Goal: Task Accomplishment & Management: Manage account settings

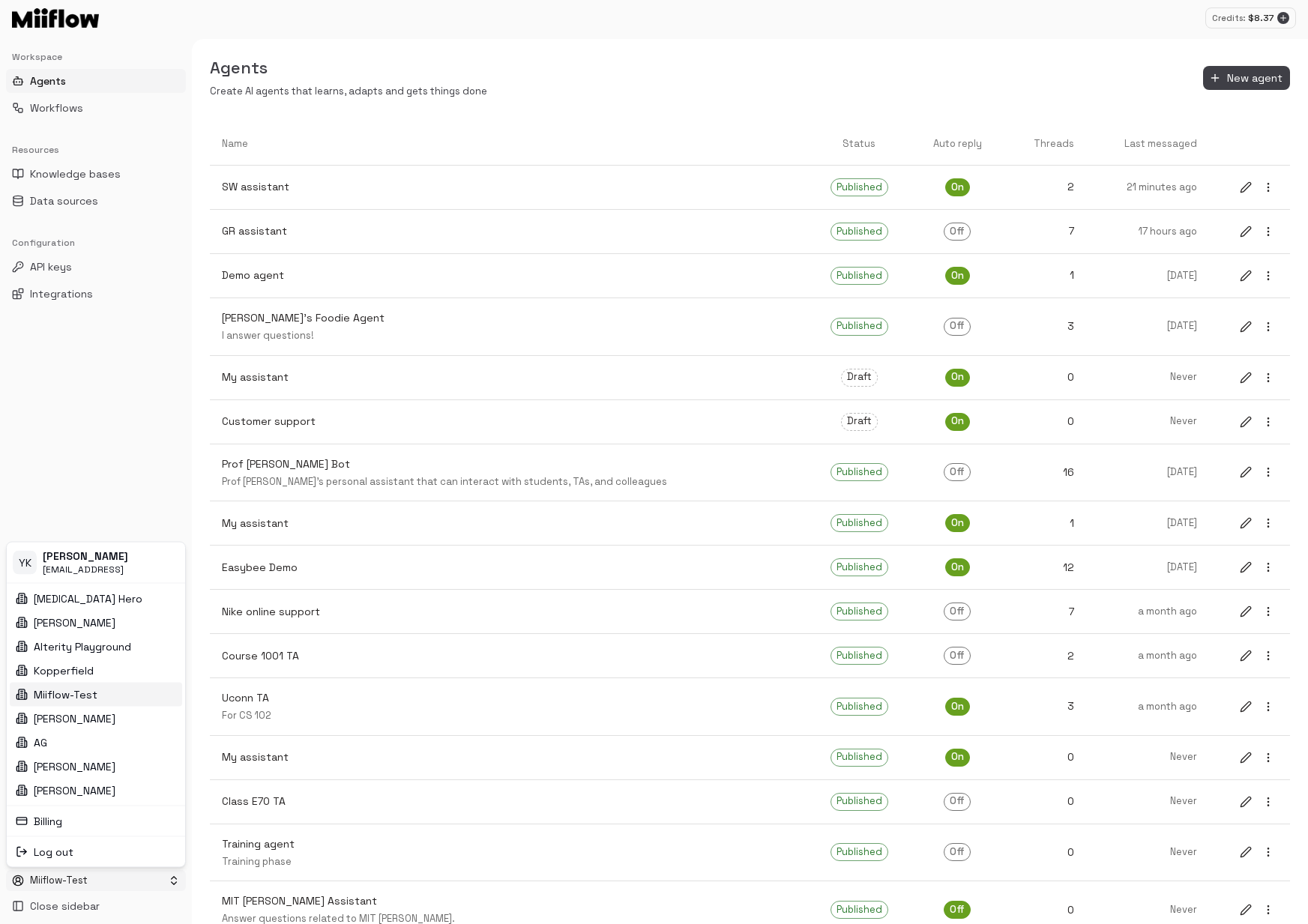
click at [95, 885] on html "Credits: $ 8.37 Workspace Agents Workflows Resources Knowledge bases Data sourc…" at bounding box center [654, 462] width 1308 height 924
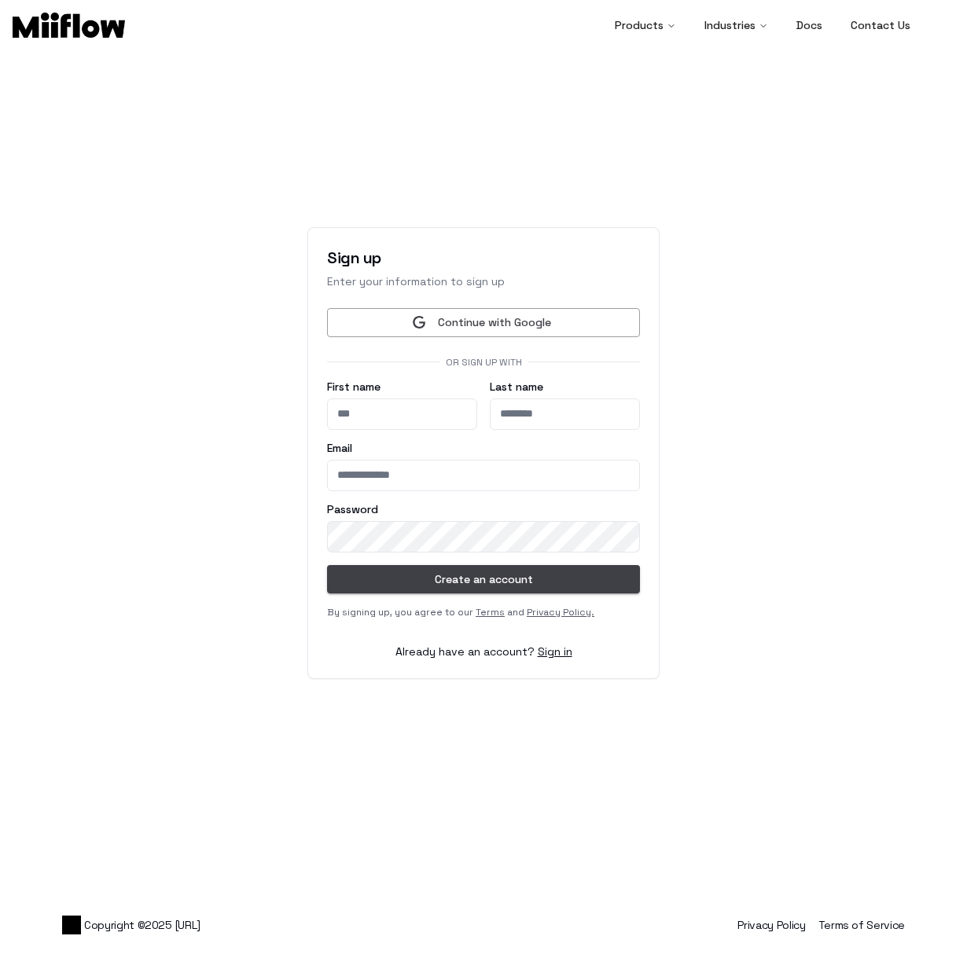
click at [671, 156] on main "Sign up Enter your information to sign up Continue with Google Or sign up with …" at bounding box center [483, 453] width 967 height 812
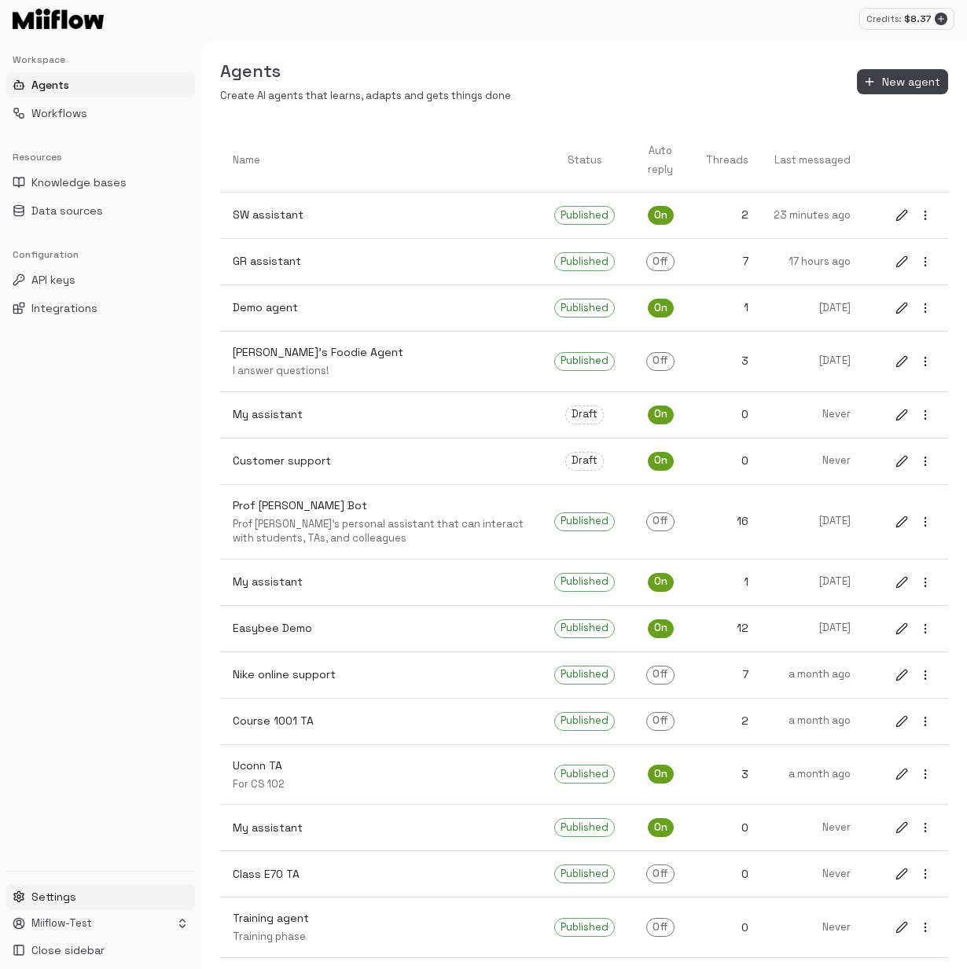
click at [94, 897] on button "Settings" at bounding box center [100, 896] width 189 height 25
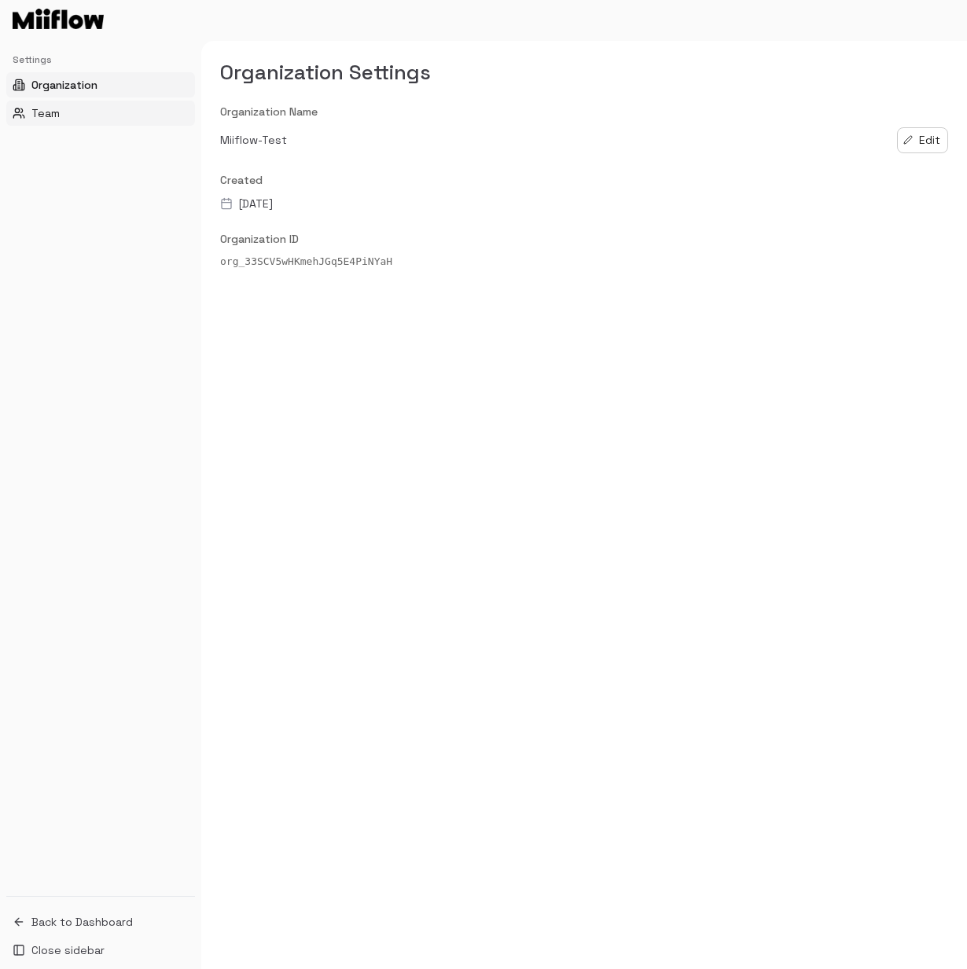
click at [77, 111] on button "Team" at bounding box center [100, 113] width 189 height 25
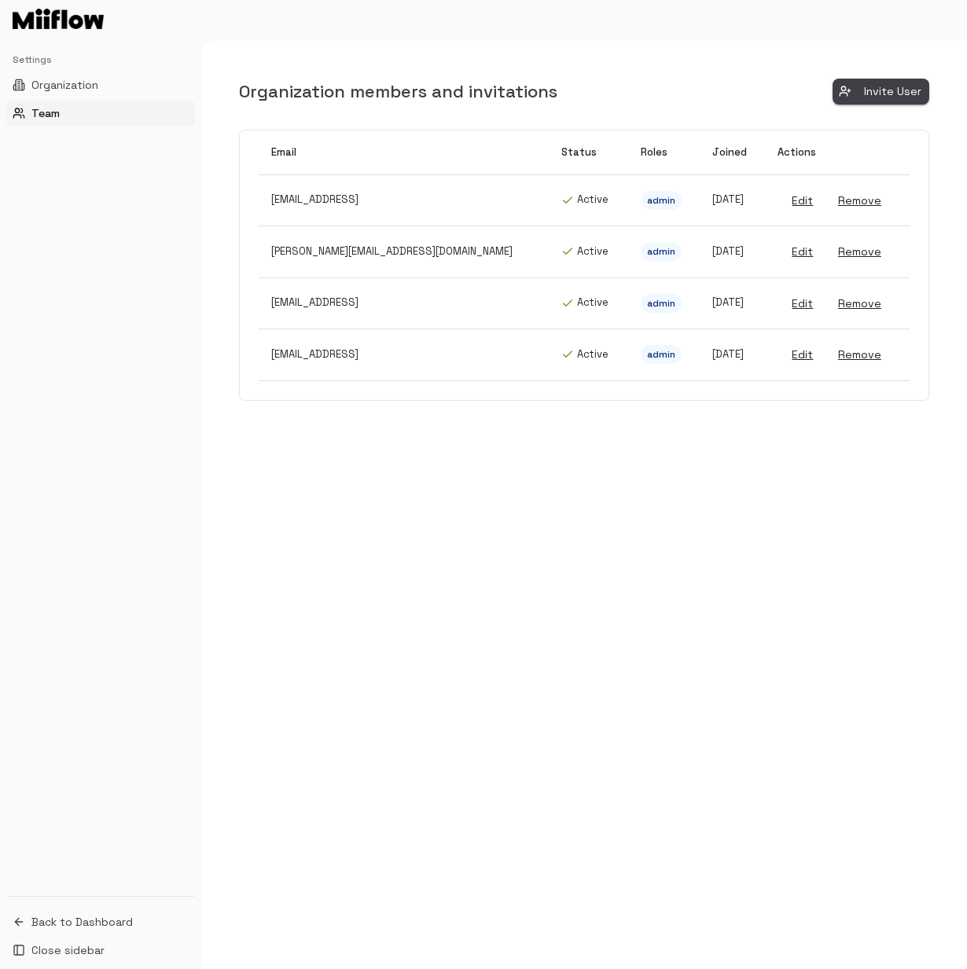
click at [886, 92] on button "Invite User" at bounding box center [880, 92] width 97 height 26
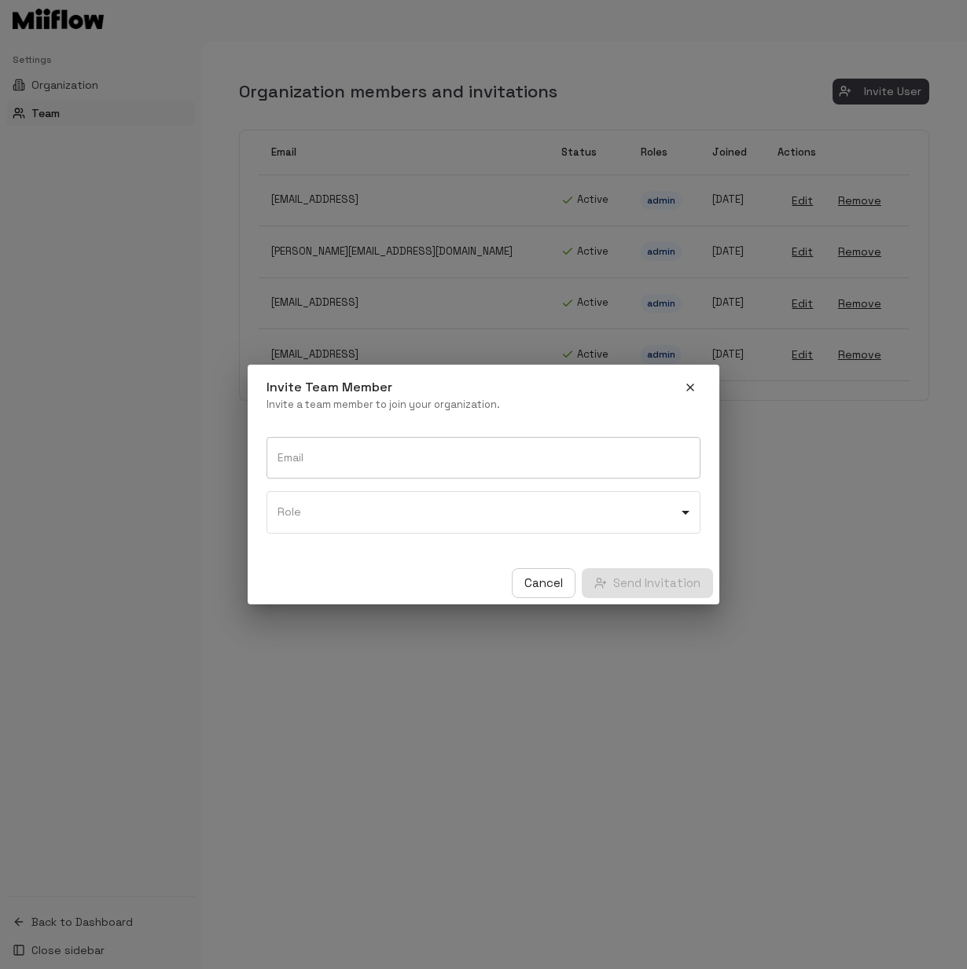
click at [351, 457] on input "Email" at bounding box center [483, 458] width 434 height 42
type input "**********"
click at [412, 524] on body "**********" at bounding box center [483, 484] width 967 height 969
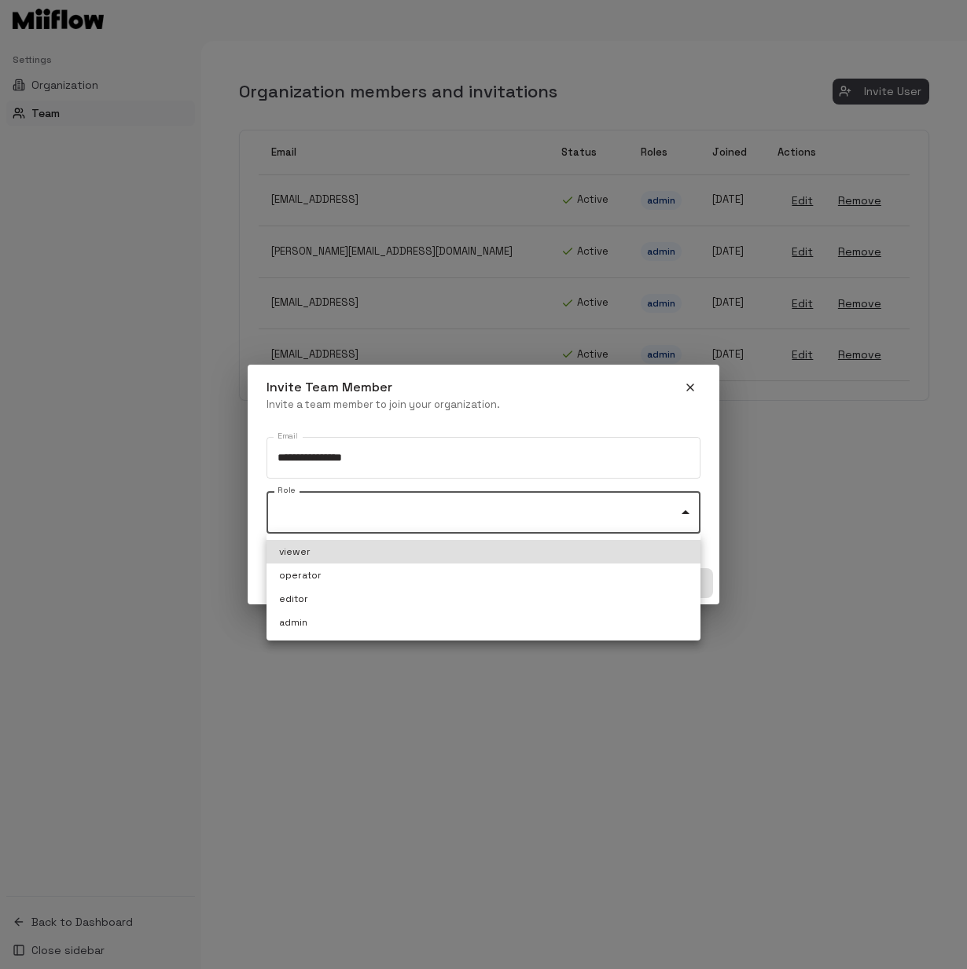
click at [365, 624] on li "admin" at bounding box center [483, 623] width 434 height 24
type input "**********"
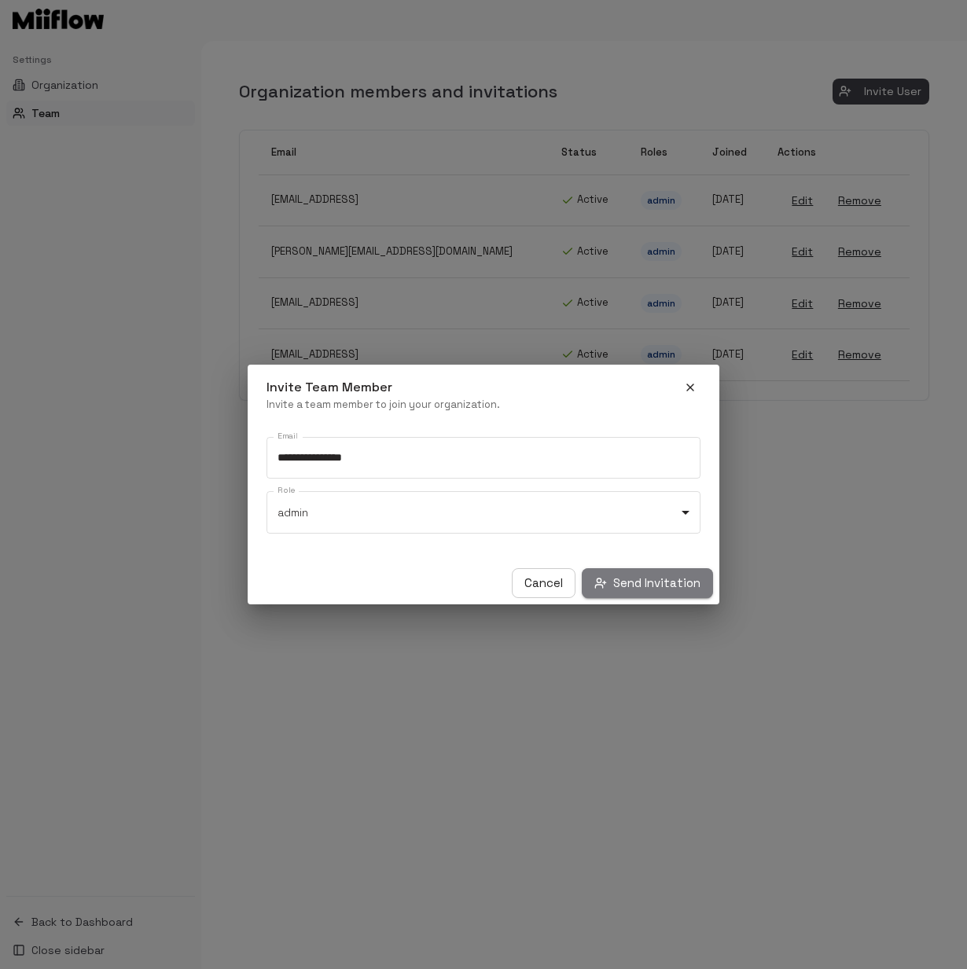
click at [652, 583] on button "Send Invitation" at bounding box center [647, 583] width 131 height 30
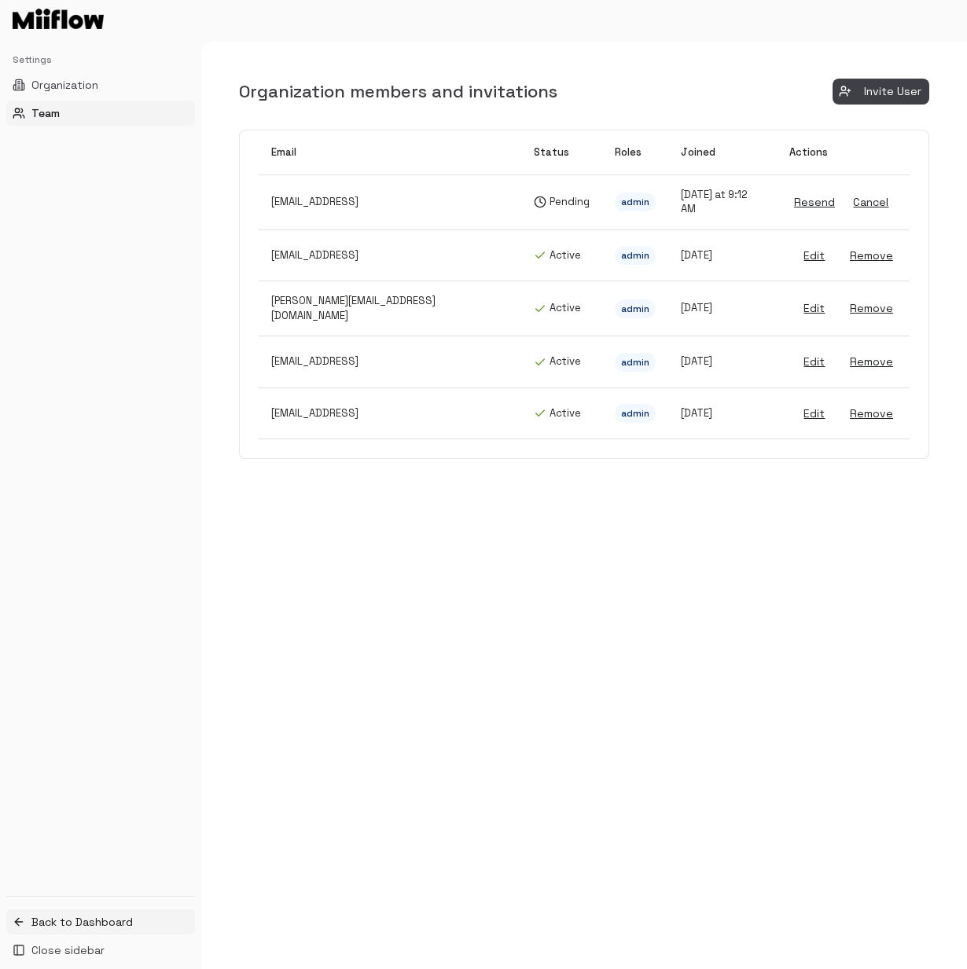
click at [104, 918] on span "Back to Dashboard" at bounding box center [81, 922] width 101 height 16
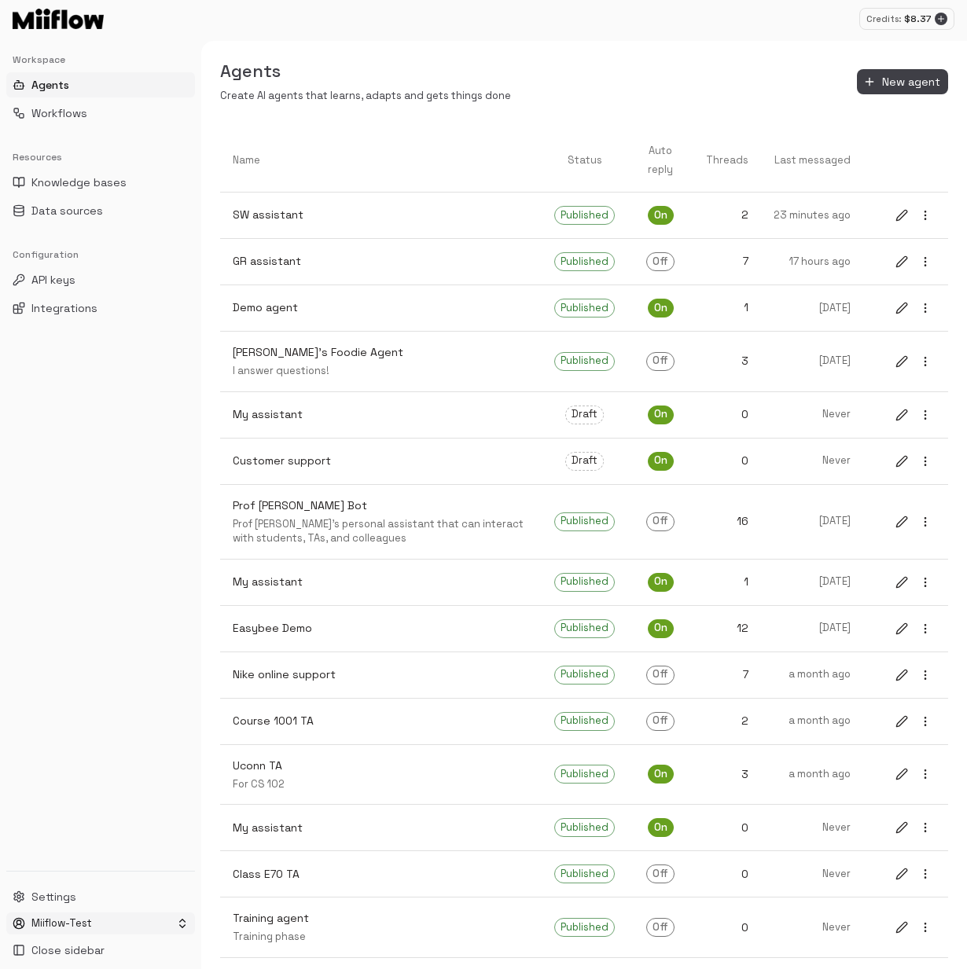
click at [119, 924] on html "Credits: $ 8.37 Workspace Agents Workflows Resources Knowledge bases Data sourc…" at bounding box center [483, 484] width 967 height 969
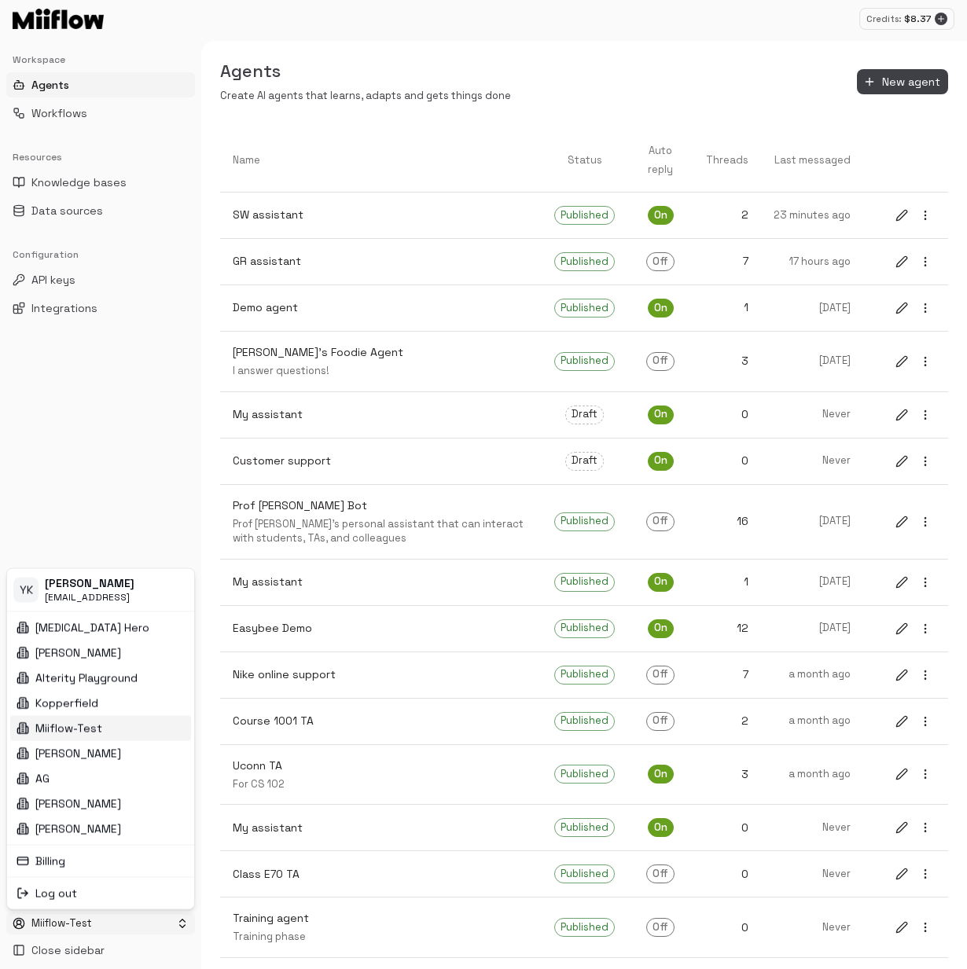
click at [124, 929] on html "Credits: $ 8.37 Workspace Agents Workflows Resources Knowledge bases Data sourc…" at bounding box center [483, 484] width 967 height 969
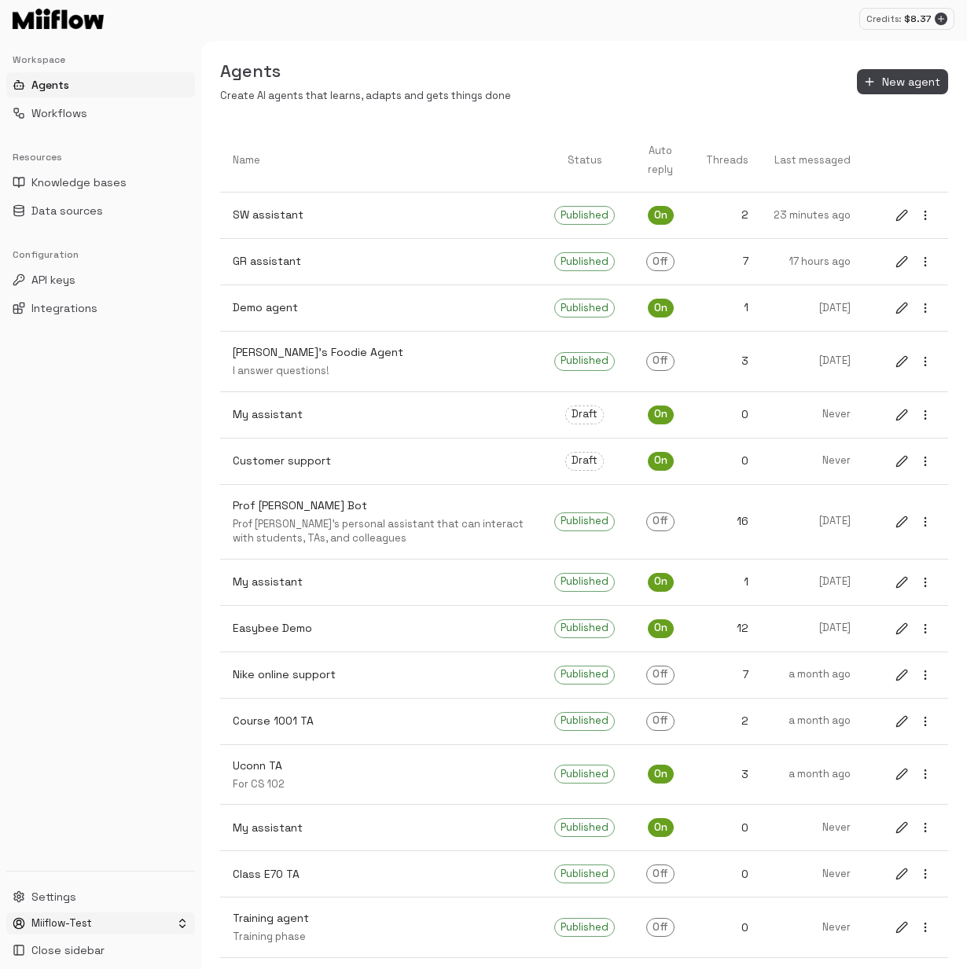
click at [124, 928] on html "Credits: $ 8.37 Workspace Agents Workflows Resources Knowledge bases Data sourc…" at bounding box center [483, 484] width 967 height 969
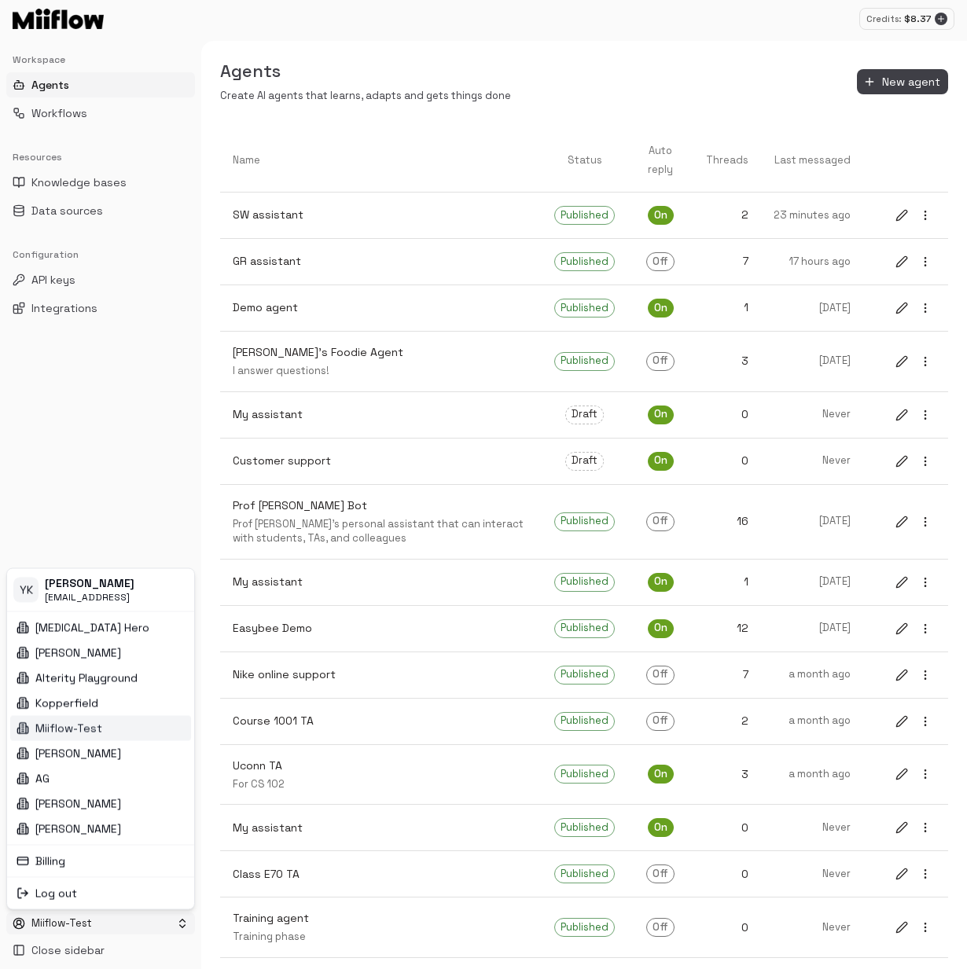
click at [120, 730] on div "Miiflow-Test" at bounding box center [100, 727] width 181 height 25
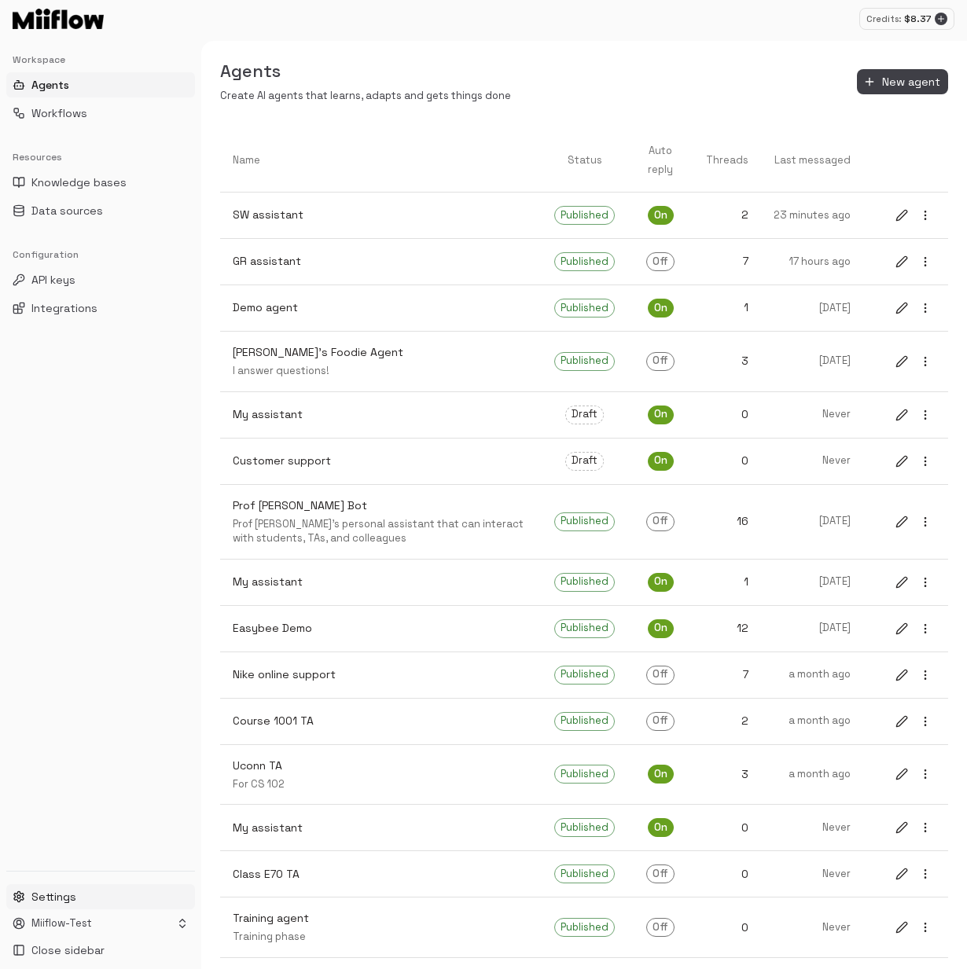
click at [132, 903] on button "Settings" at bounding box center [100, 896] width 189 height 25
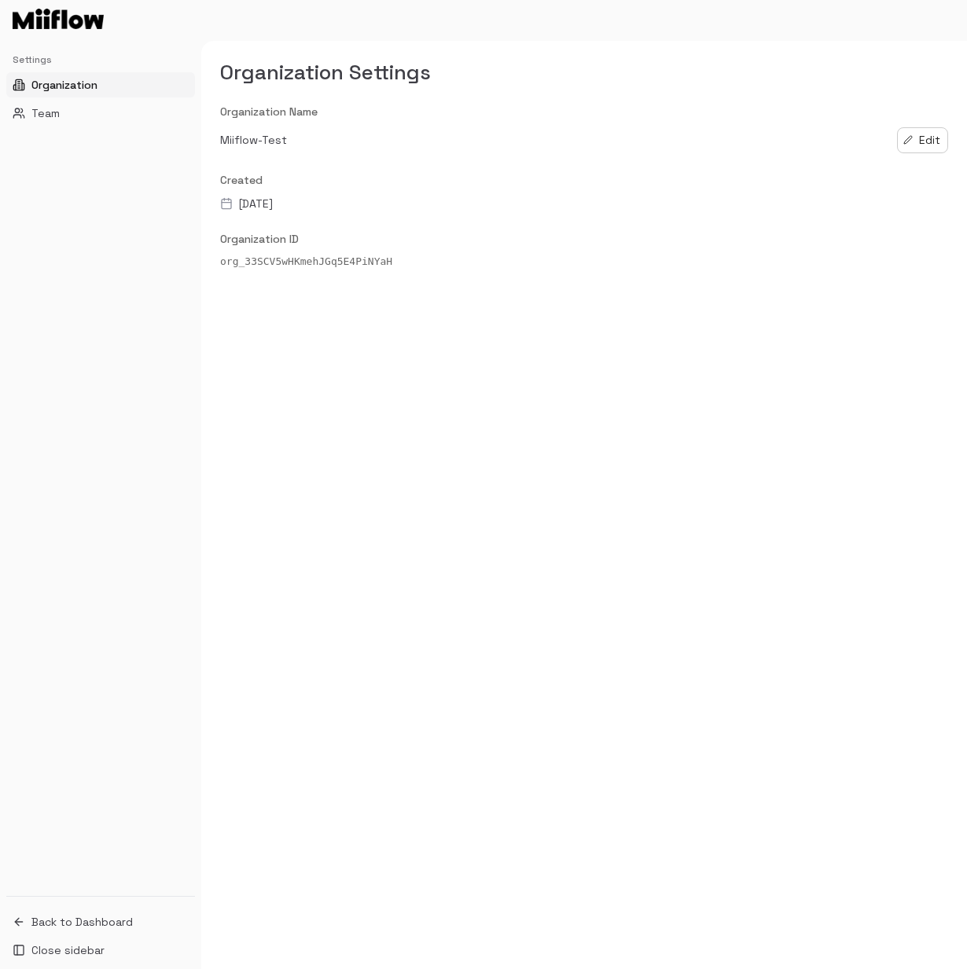
click at [96, 126] on div "Settings Organization Team" at bounding box center [100, 86] width 201 height 91
click at [96, 120] on button "Team" at bounding box center [100, 113] width 189 height 25
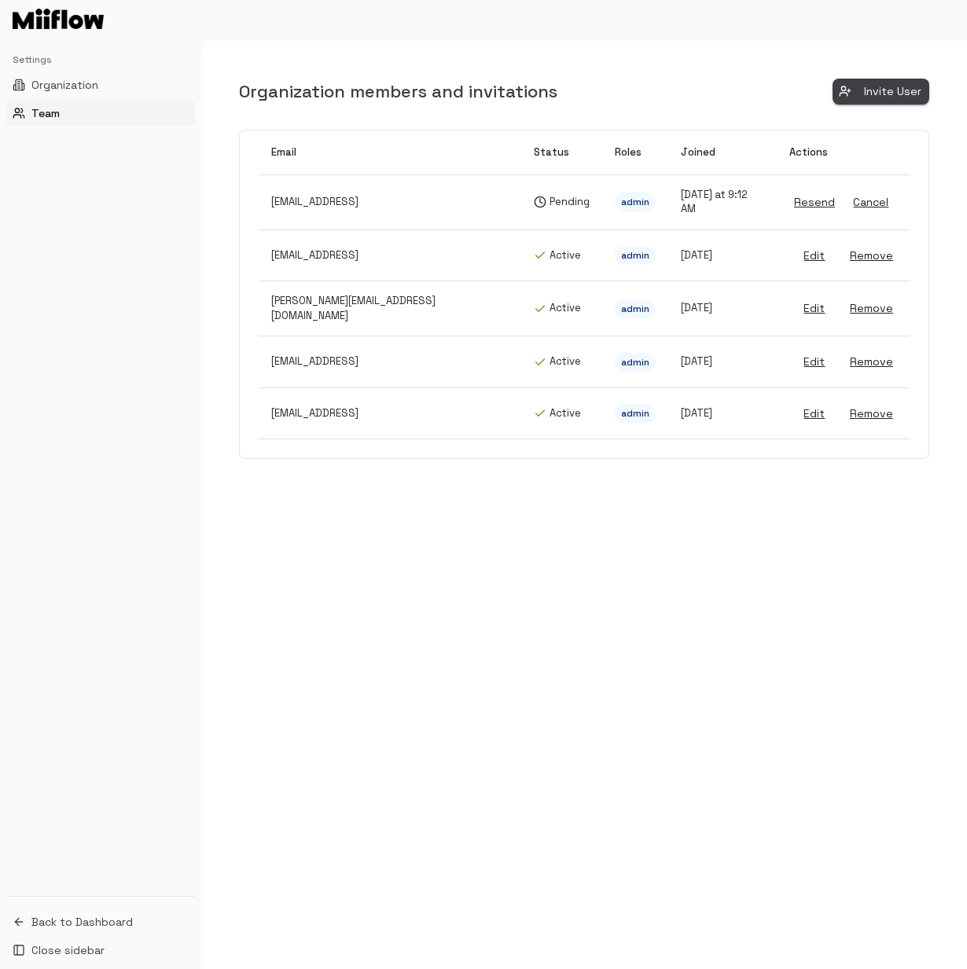
click at [876, 94] on button "Invite User" at bounding box center [880, 92] width 97 height 26
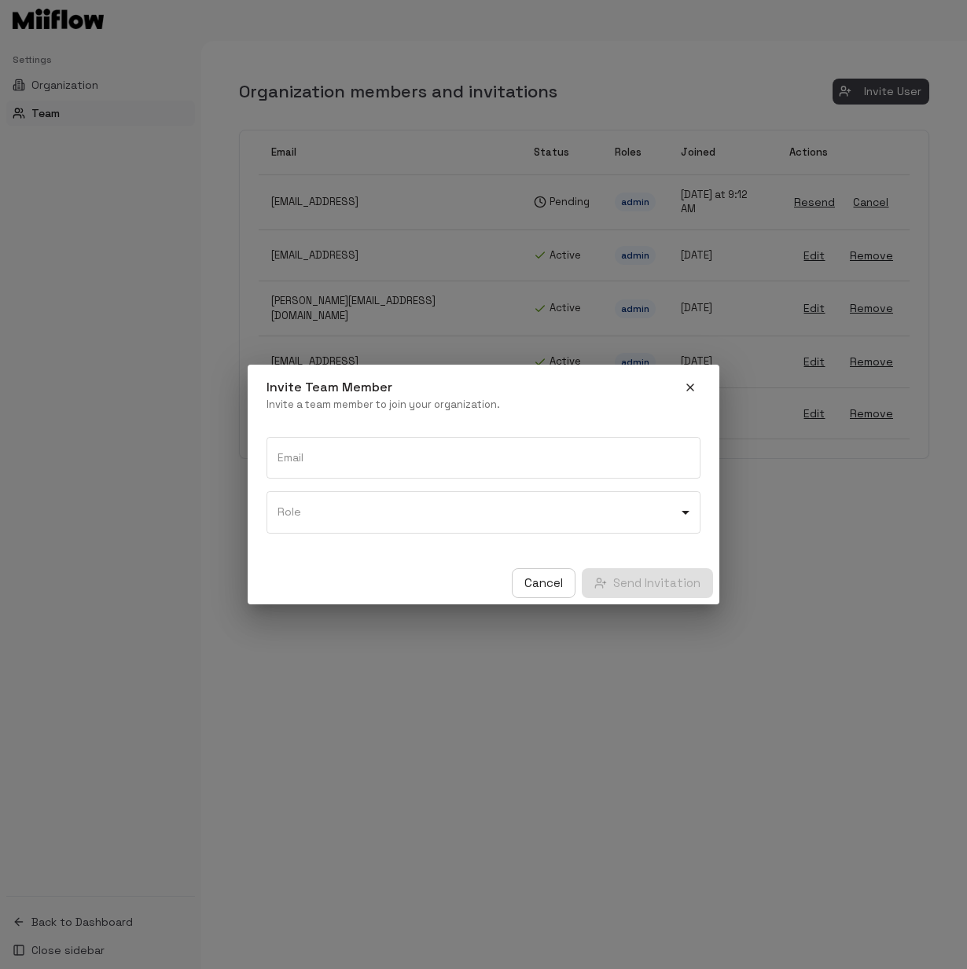
click at [540, 392] on div "Invite Team Member Invite a team member to join your organization." at bounding box center [483, 394] width 434 height 35
